Goal: Task Accomplishment & Management: Manage account settings

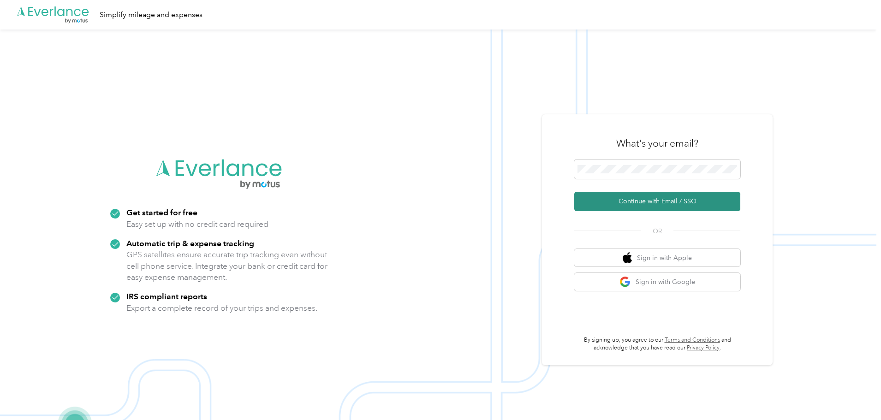
click at [605, 199] on button "Continue with Email / SSO" at bounding box center [658, 201] width 166 height 19
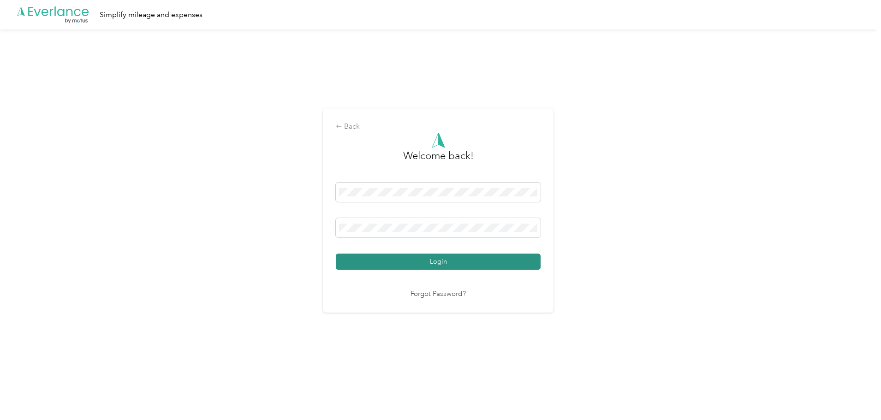
click at [455, 264] on button "Login" at bounding box center [438, 262] width 205 height 16
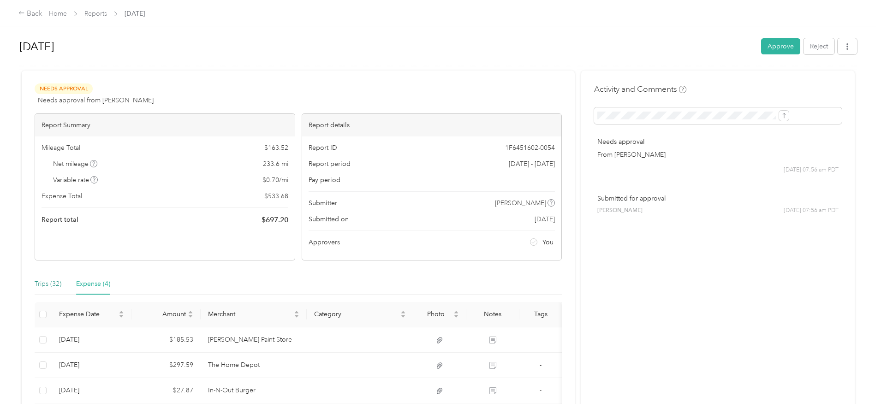
click at [61, 284] on div "Trips (32)" at bounding box center [48, 284] width 27 height 10
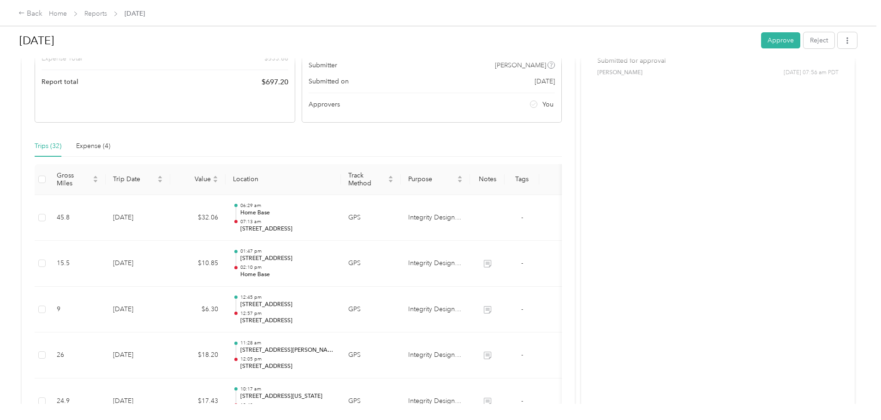
scroll to position [138, 0]
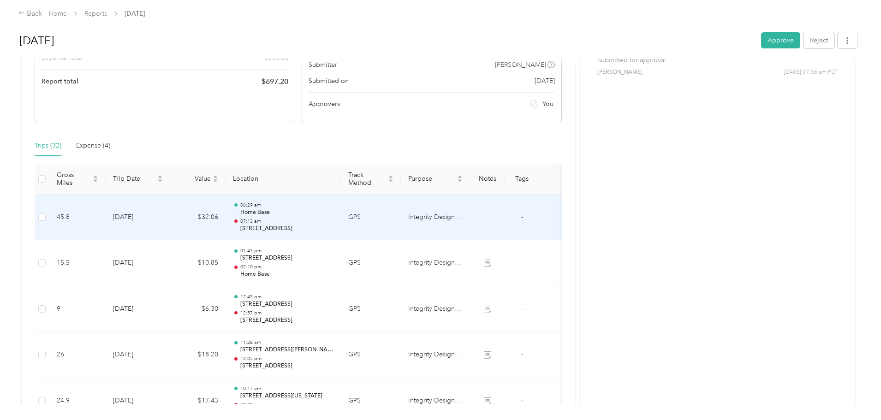
click at [334, 228] on p "[STREET_ADDRESS]" at bounding box center [286, 229] width 93 height 8
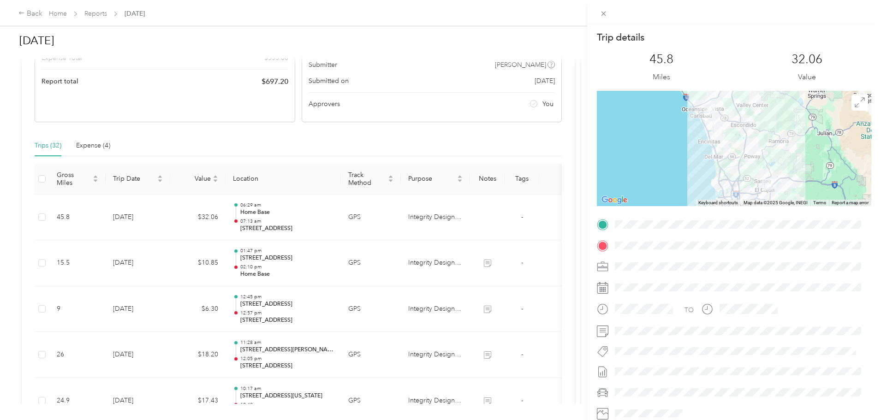
click at [349, 258] on div "Trip details This trip cannot be edited because it is either under review, appr…" at bounding box center [440, 210] width 881 height 420
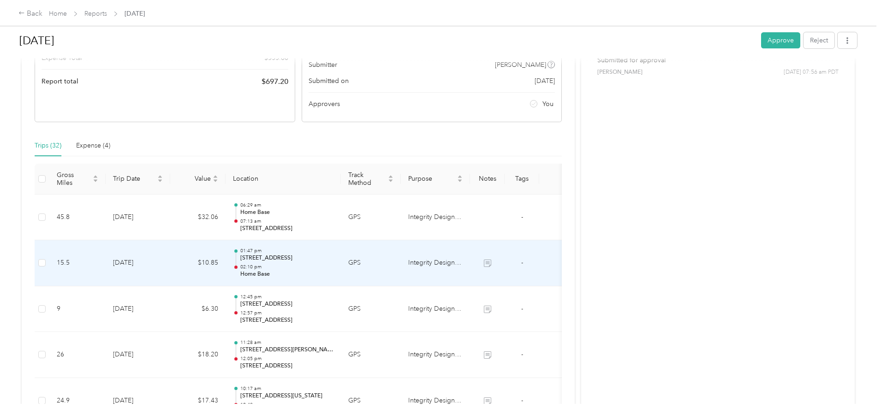
click at [334, 258] on p "[STREET_ADDRESS]" at bounding box center [286, 258] width 93 height 8
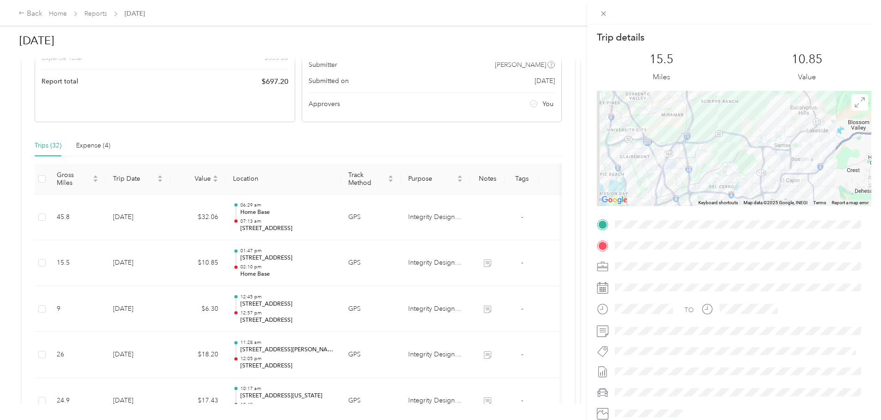
click at [339, 308] on div "Trip details This trip cannot be edited because it is either under review, appr…" at bounding box center [440, 210] width 881 height 420
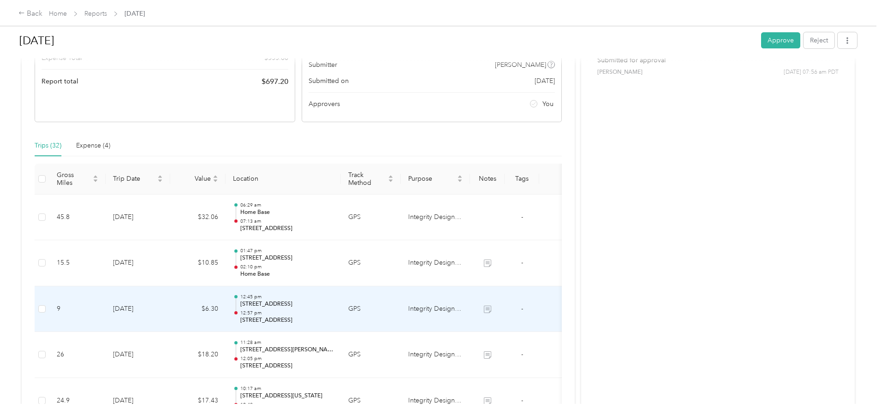
click at [334, 306] on p "[STREET_ADDRESS]" at bounding box center [286, 304] width 93 height 8
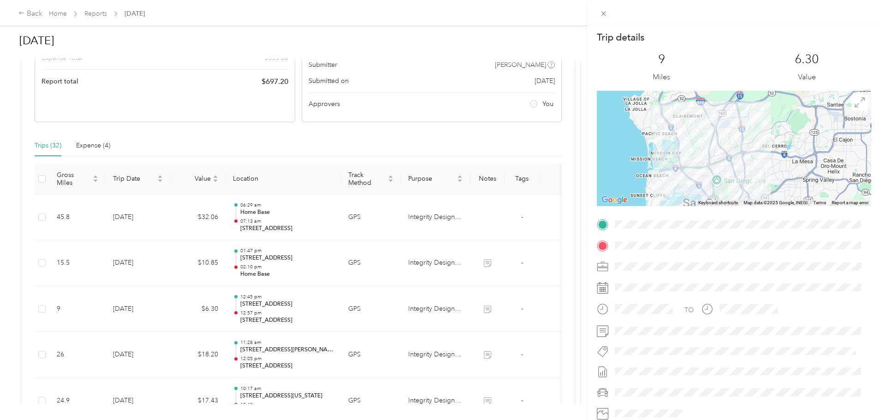
click at [452, 308] on div "Trip details This trip cannot be edited because it is either under review, appr…" at bounding box center [440, 210] width 881 height 420
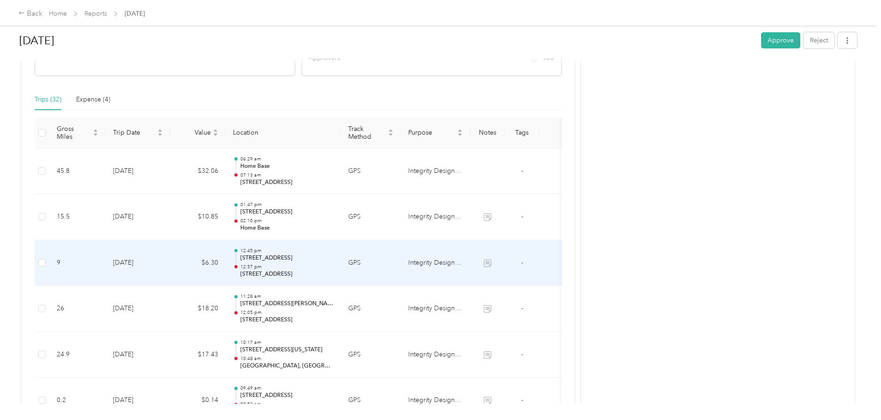
scroll to position [231, 0]
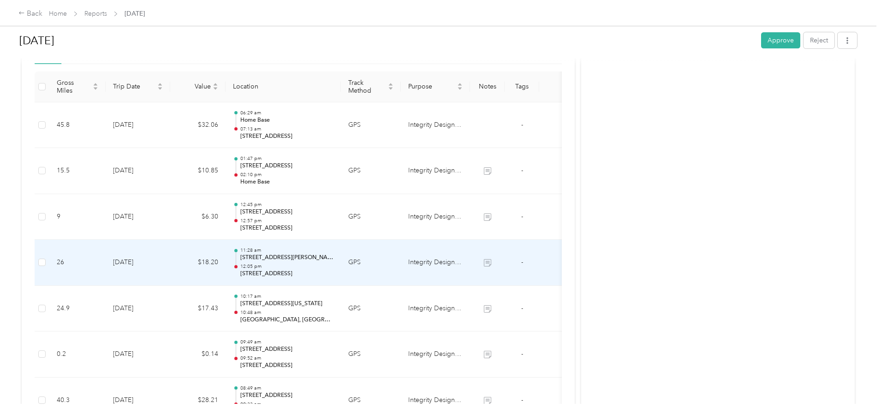
click at [334, 259] on p "[STREET_ADDRESS][PERSON_NAME]" at bounding box center [286, 258] width 93 height 8
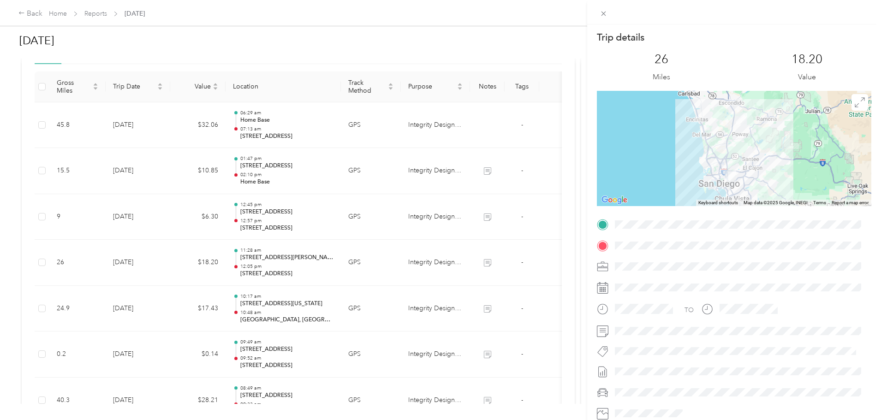
click at [423, 286] on div "Trip details This trip cannot be edited because it is either under review, appr…" at bounding box center [440, 210] width 881 height 420
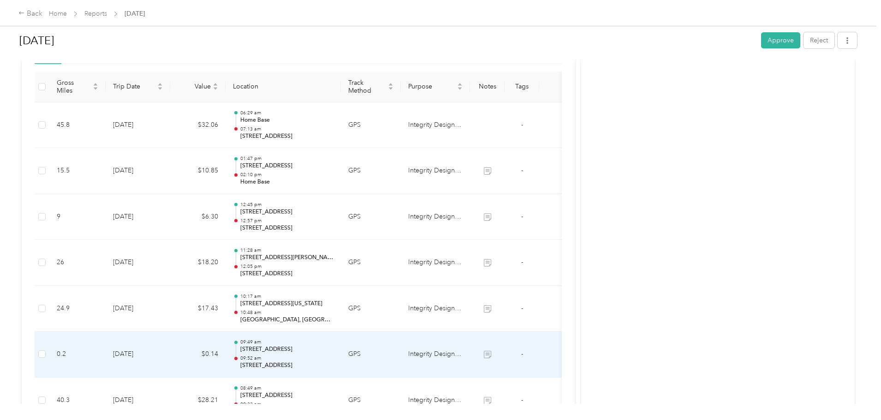
click at [334, 347] on p "[STREET_ADDRESS]" at bounding box center [286, 350] width 93 height 8
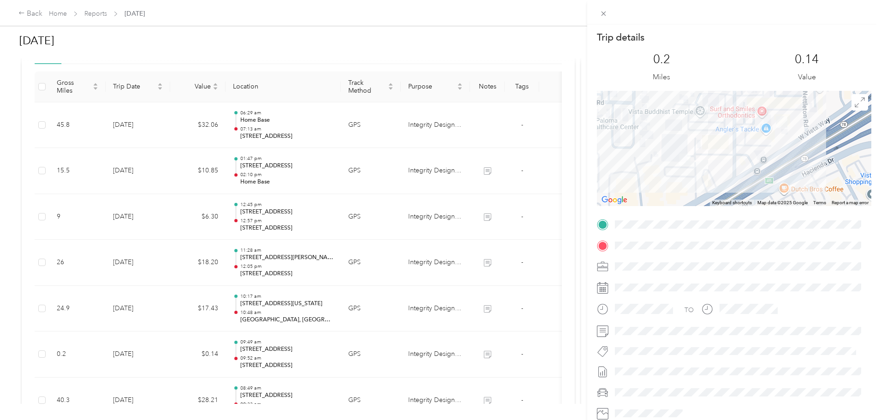
click at [345, 364] on div "Trip details This trip cannot be edited because it is either under review, appr…" at bounding box center [440, 210] width 881 height 420
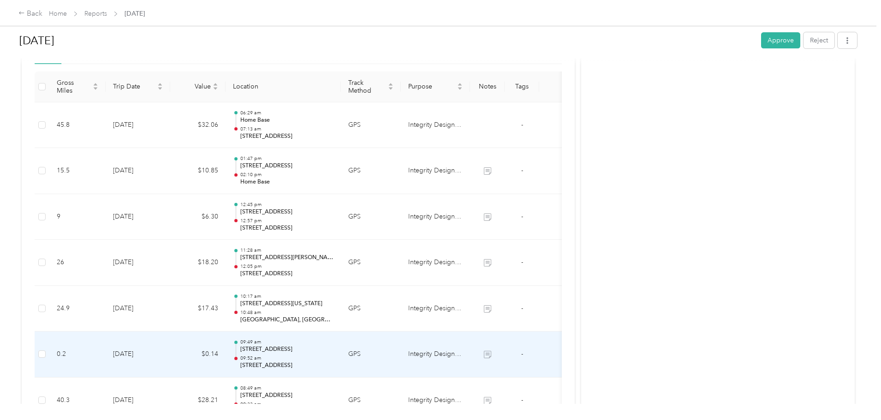
click at [334, 364] on p "[STREET_ADDRESS]" at bounding box center [286, 366] width 93 height 8
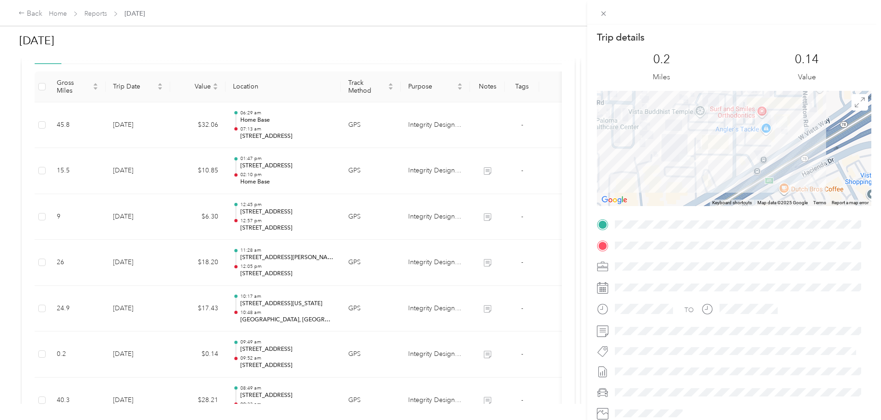
click at [337, 350] on div "Trip details This trip cannot be edited because it is either under review, appr…" at bounding box center [440, 210] width 881 height 420
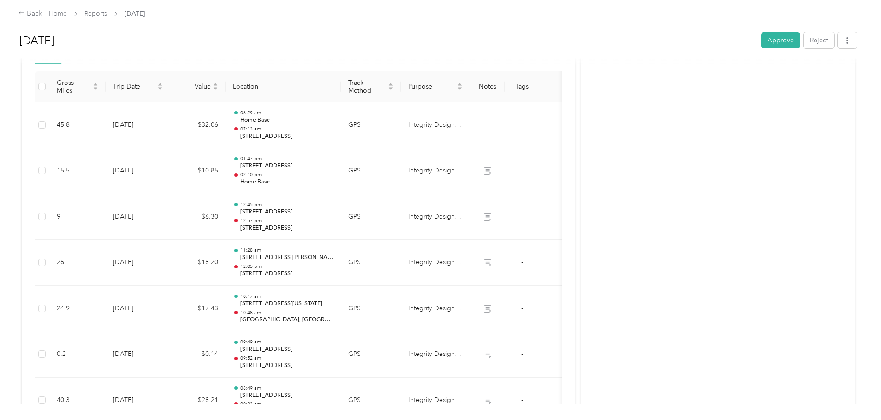
click at [334, 350] on p "[STREET_ADDRESS]" at bounding box center [286, 350] width 93 height 8
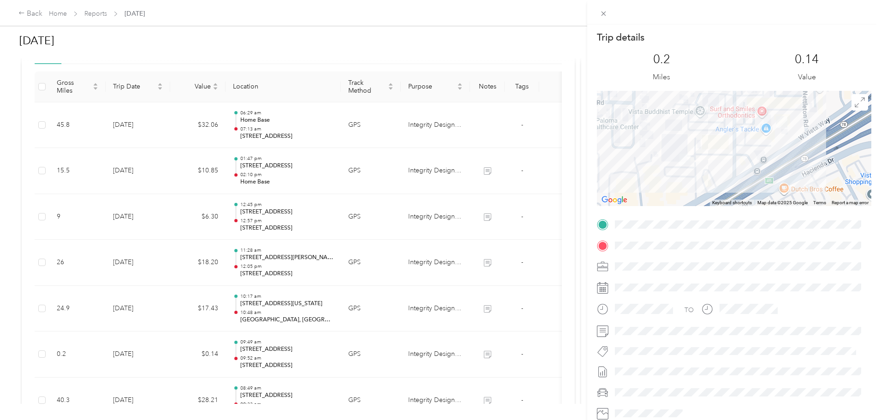
click at [351, 303] on div "Trip details This trip cannot be edited because it is either under review, appr…" at bounding box center [440, 210] width 881 height 420
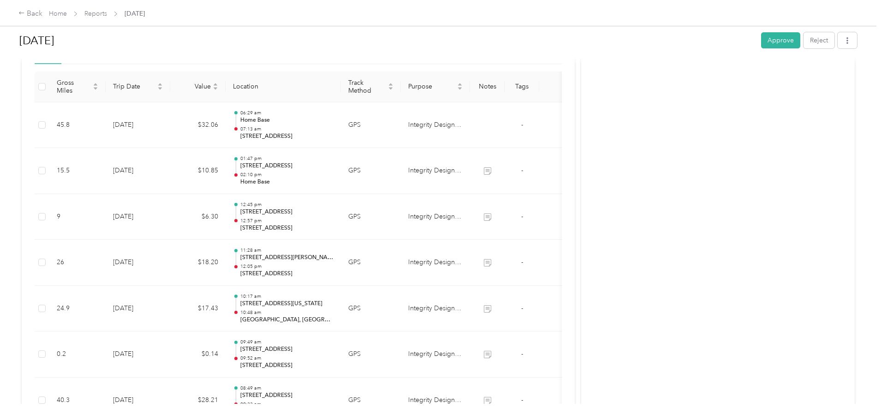
click at [334, 303] on p "[STREET_ADDRESS][US_STATE]" at bounding box center [286, 304] width 93 height 8
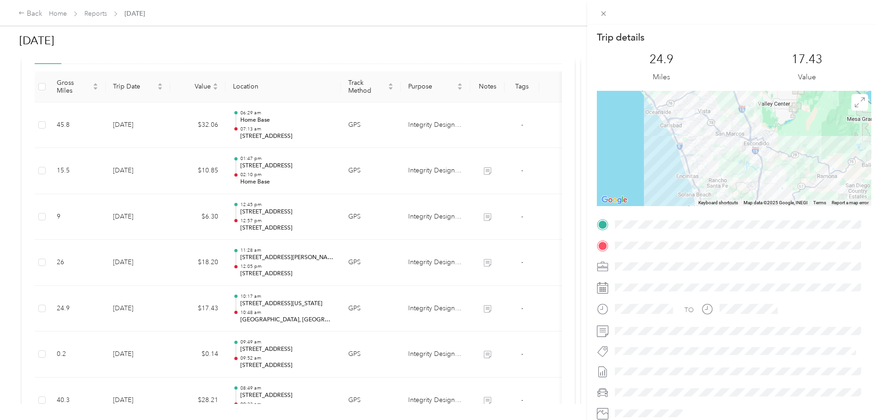
click at [415, 353] on div "Trip details This trip cannot be edited because it is either under review, appr…" at bounding box center [440, 210] width 881 height 420
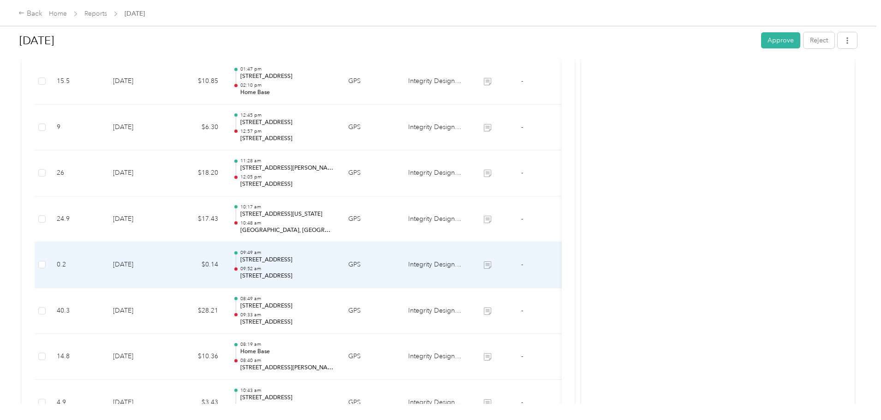
scroll to position [323, 0]
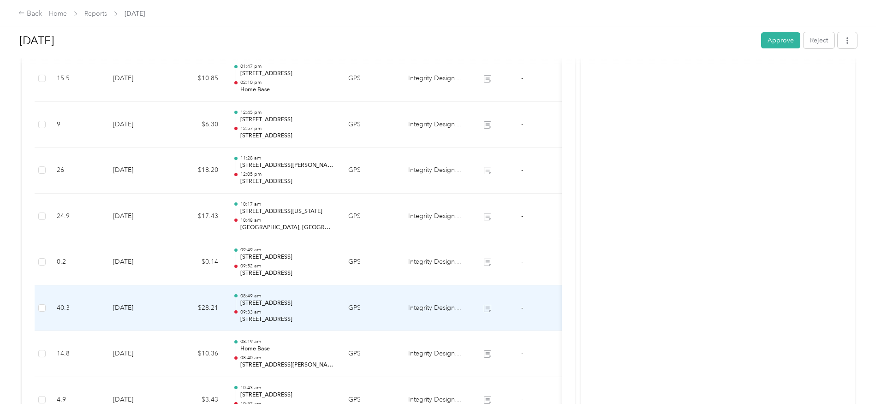
click at [334, 319] on p "[STREET_ADDRESS]" at bounding box center [286, 320] width 93 height 8
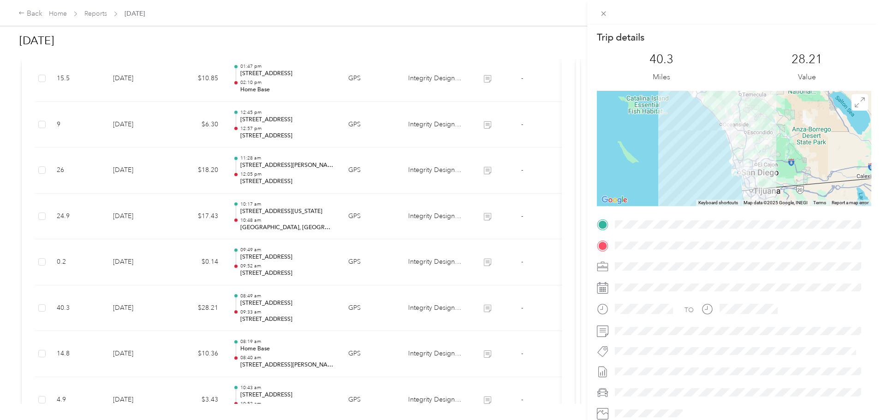
click at [444, 348] on div "Trip details This trip cannot be edited because it is either under review, appr…" at bounding box center [440, 210] width 881 height 420
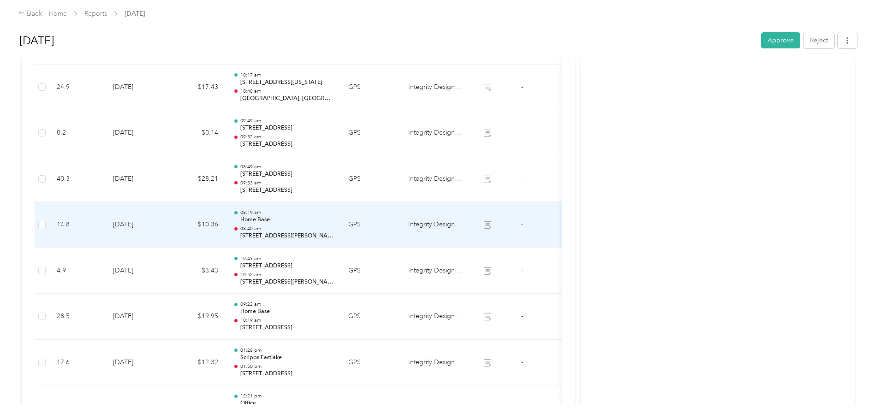
scroll to position [461, 0]
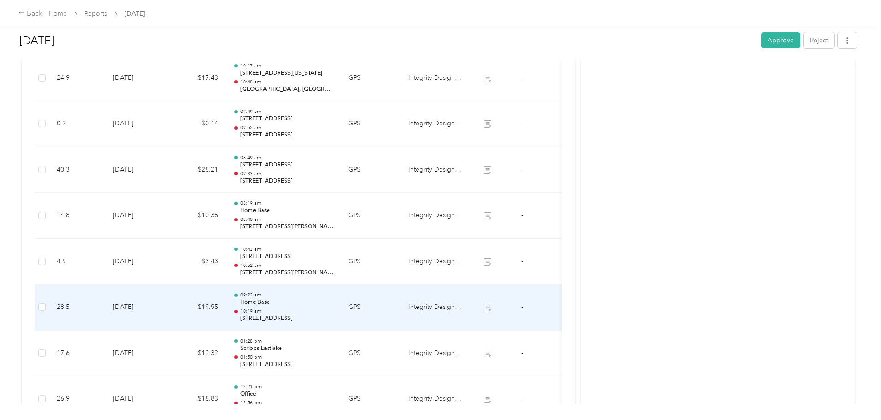
click at [334, 321] on p "[STREET_ADDRESS]" at bounding box center [286, 319] width 93 height 8
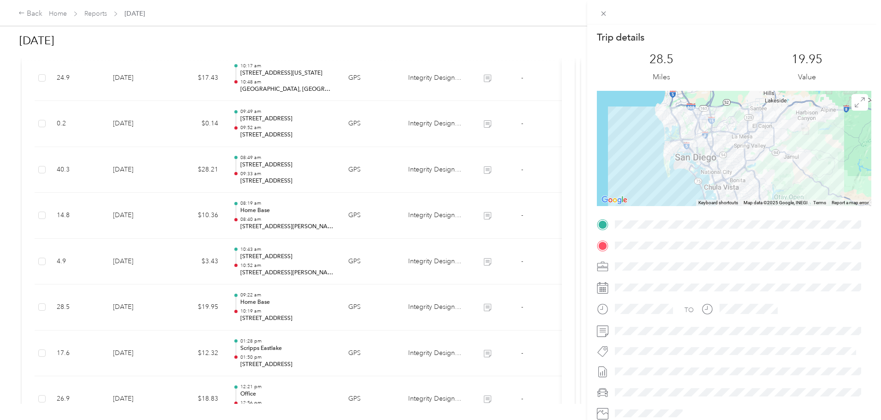
click at [462, 321] on div "Trip details This trip cannot be edited because it is either under review, appr…" at bounding box center [440, 210] width 881 height 420
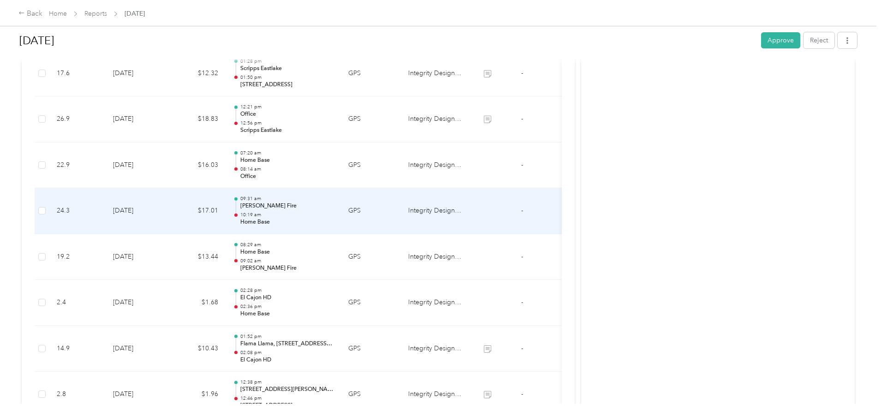
scroll to position [785, 0]
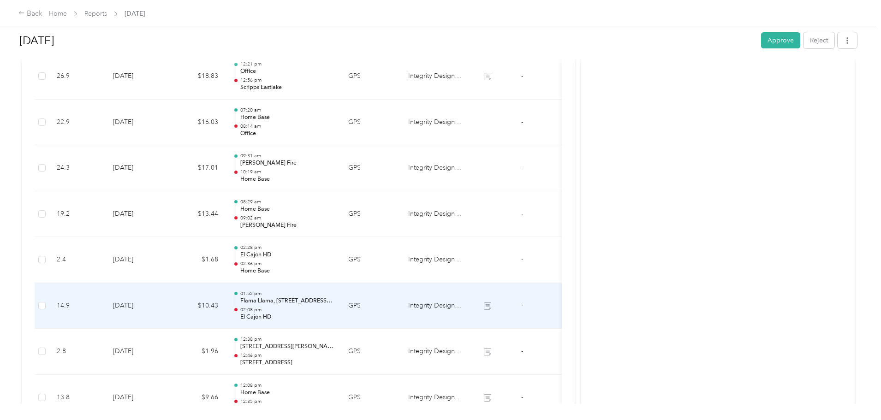
click at [334, 299] on p "Flama Llama, [STREET_ADDRESS][US_STATE]" at bounding box center [286, 301] width 93 height 8
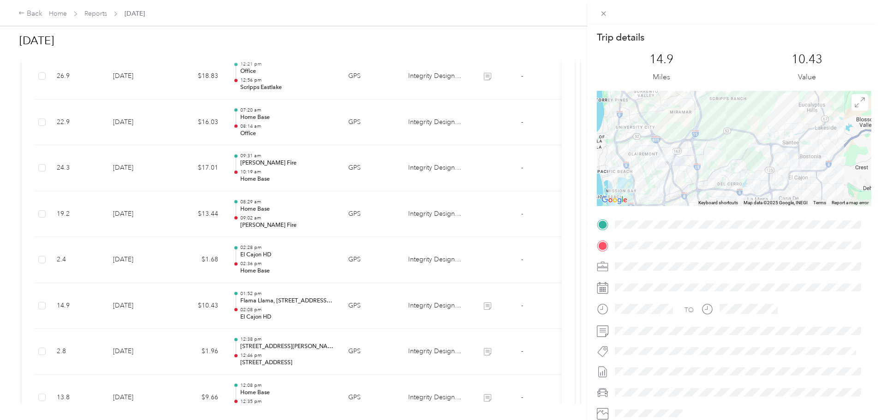
click at [464, 321] on div "Trip details This trip cannot be edited because it is either under review, appr…" at bounding box center [440, 210] width 881 height 420
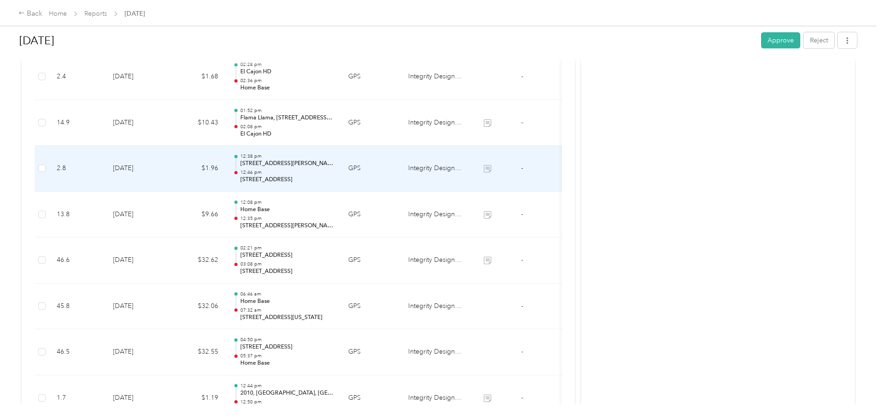
scroll to position [969, 0]
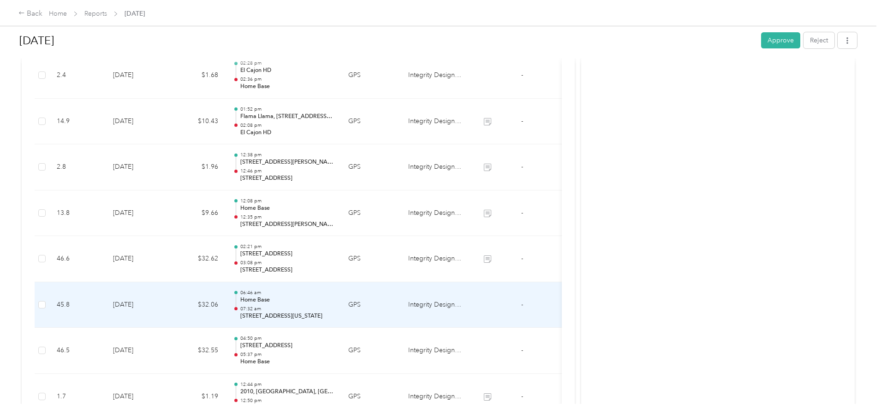
click at [334, 317] on p "[STREET_ADDRESS][US_STATE]" at bounding box center [286, 316] width 93 height 8
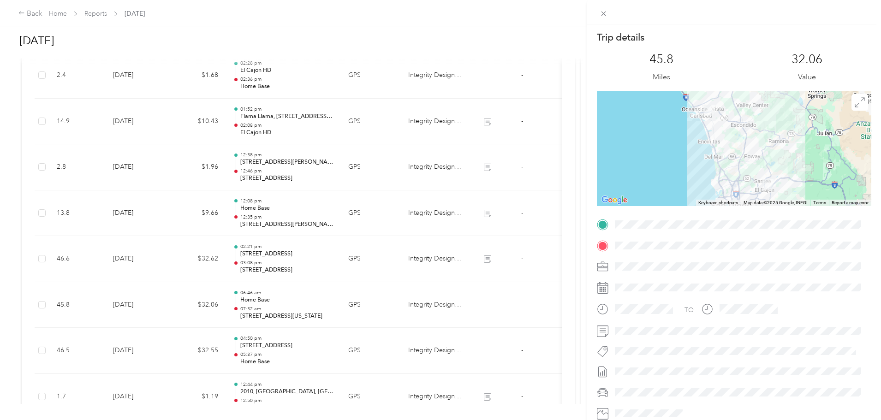
click at [363, 366] on div "Trip details This trip cannot be edited because it is either under review, appr…" at bounding box center [440, 210] width 881 height 420
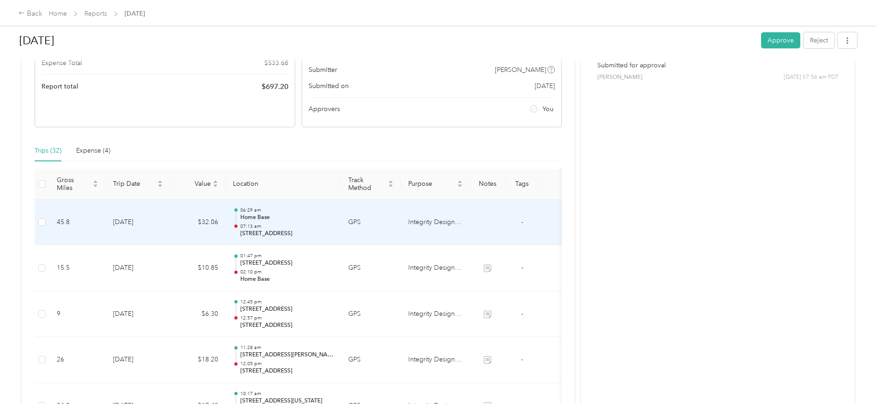
scroll to position [138, 0]
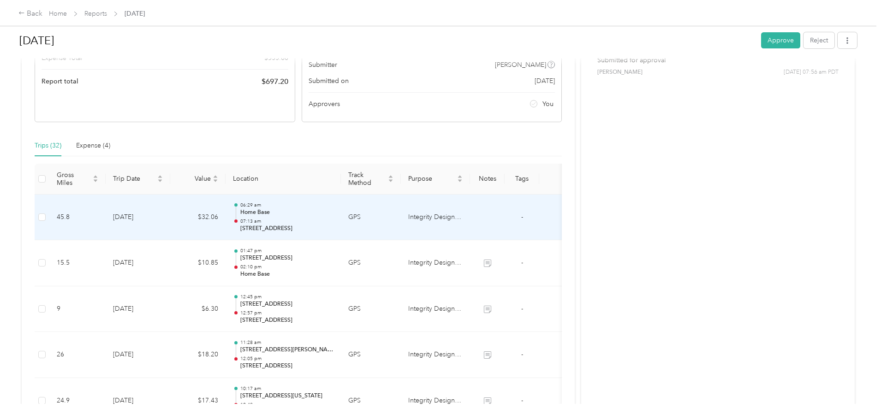
click at [334, 229] on p "[STREET_ADDRESS]" at bounding box center [286, 229] width 93 height 8
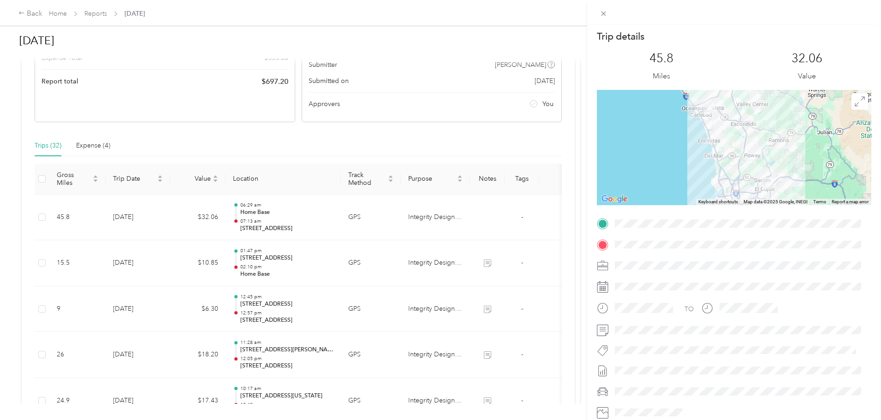
scroll to position [0, 0]
click at [605, 14] on icon at bounding box center [604, 14] width 8 height 8
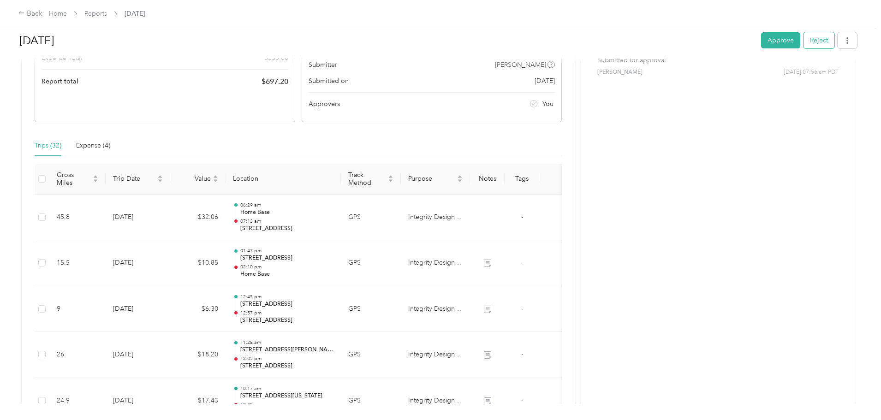
click at [804, 43] on button "Reject" at bounding box center [819, 40] width 31 height 16
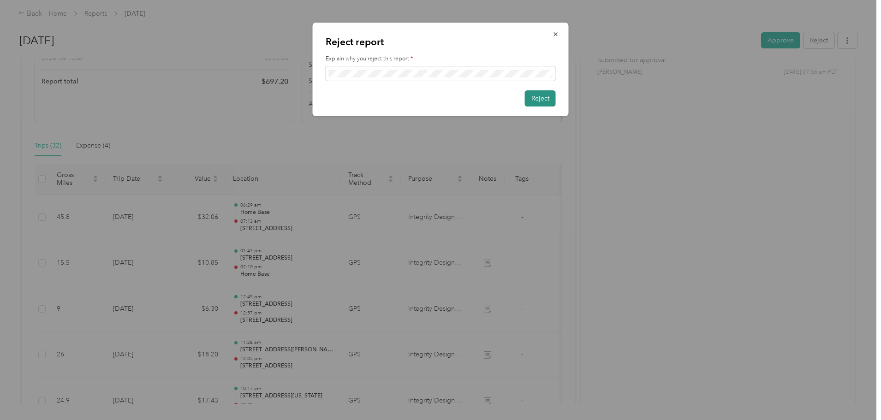
click at [539, 97] on button "Reject" at bounding box center [540, 98] width 31 height 16
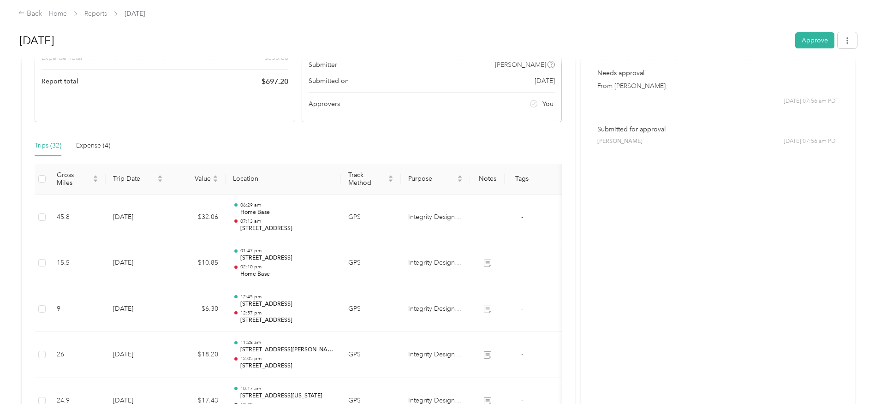
click at [622, 101] on div "Needs approval From [PERSON_NAME] [DATE] 07:56 am PDT" at bounding box center [718, 87] width 248 height 50
